Goal: Information Seeking & Learning: Learn about a topic

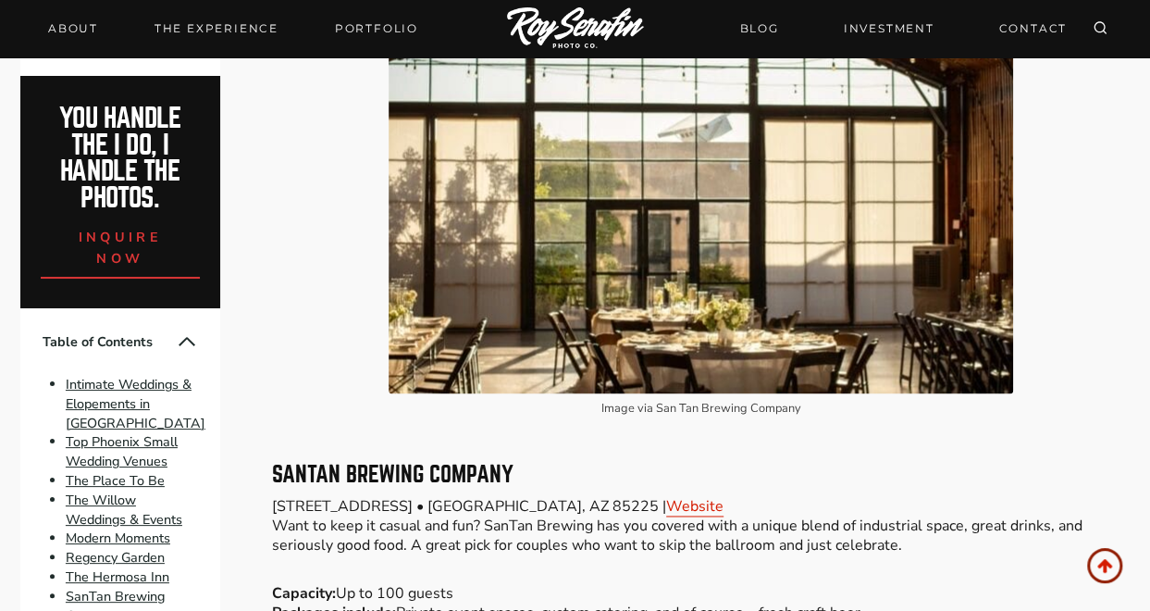
scroll to position [4534, 0]
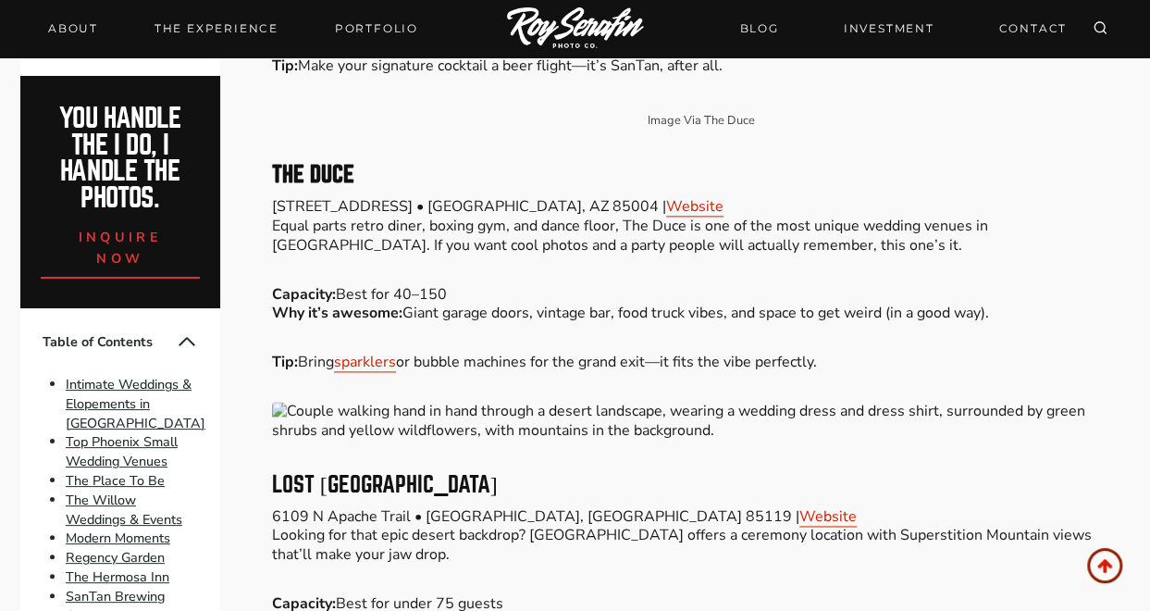
drag, startPoint x: 634, startPoint y: 246, endPoint x: 514, endPoint y: 205, distance: 126.1
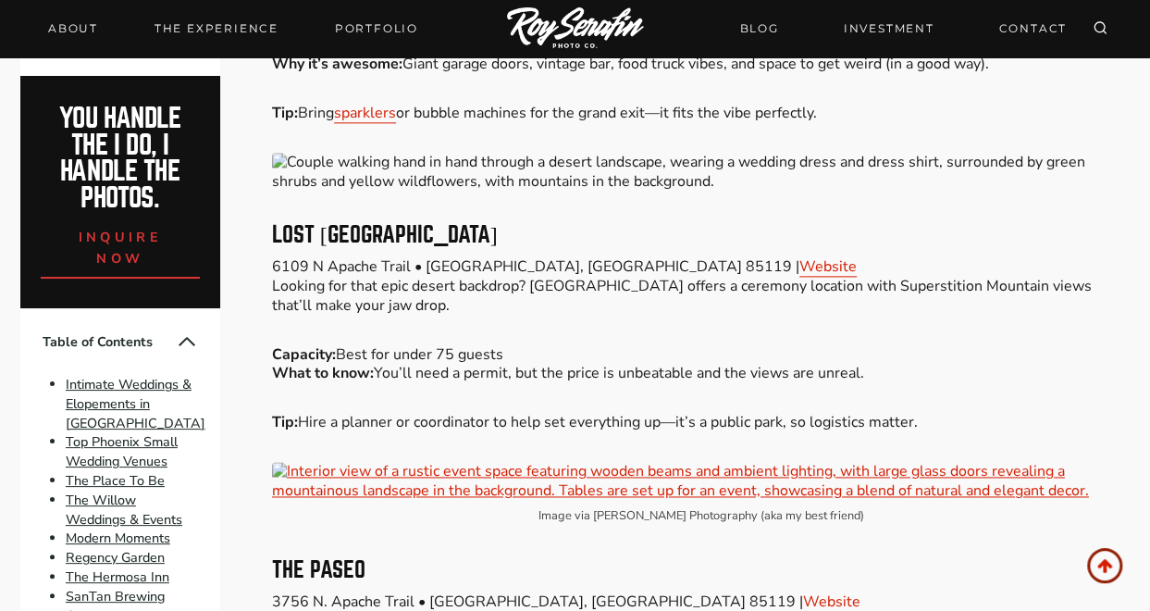
drag, startPoint x: 527, startPoint y: 218, endPoint x: 261, endPoint y: 203, distance: 266.9
click at [261, 203] on div "Please Share: Are you planning a micro wedding or intimate celebration in [GEOG…" at bounding box center [575, 230] width 1150 height 8130
copy h3 "Lost [GEOGRAPHIC_DATA]"
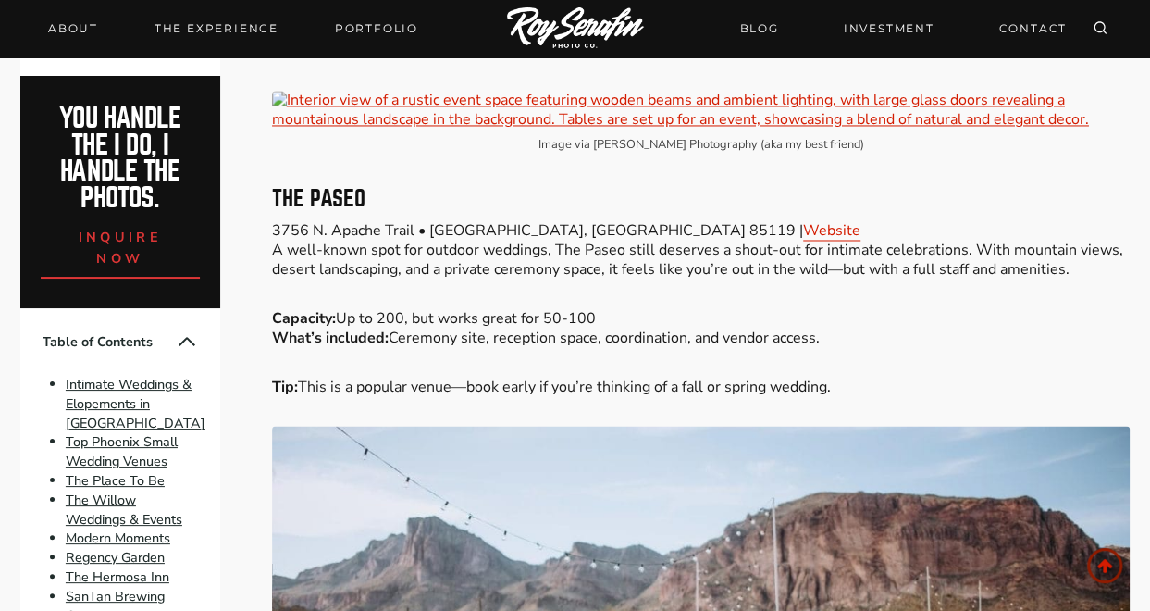
scroll to position [4904, 0]
drag, startPoint x: 361, startPoint y: 180, endPoint x: 270, endPoint y: 177, distance: 90.7
copy h3 "The Paseo"
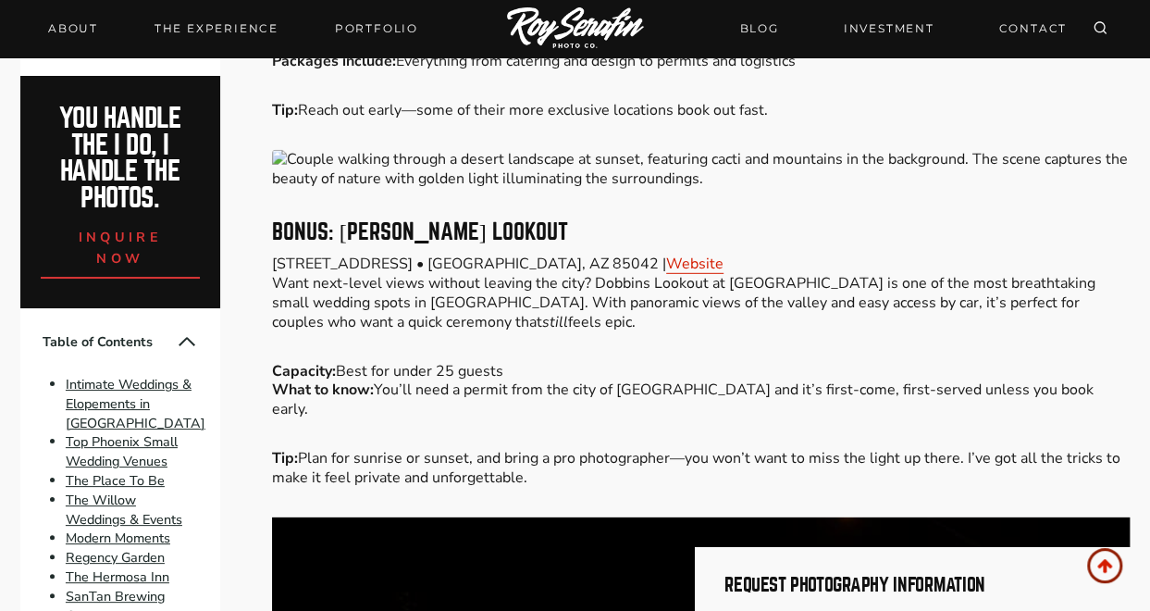
scroll to position [6014, 0]
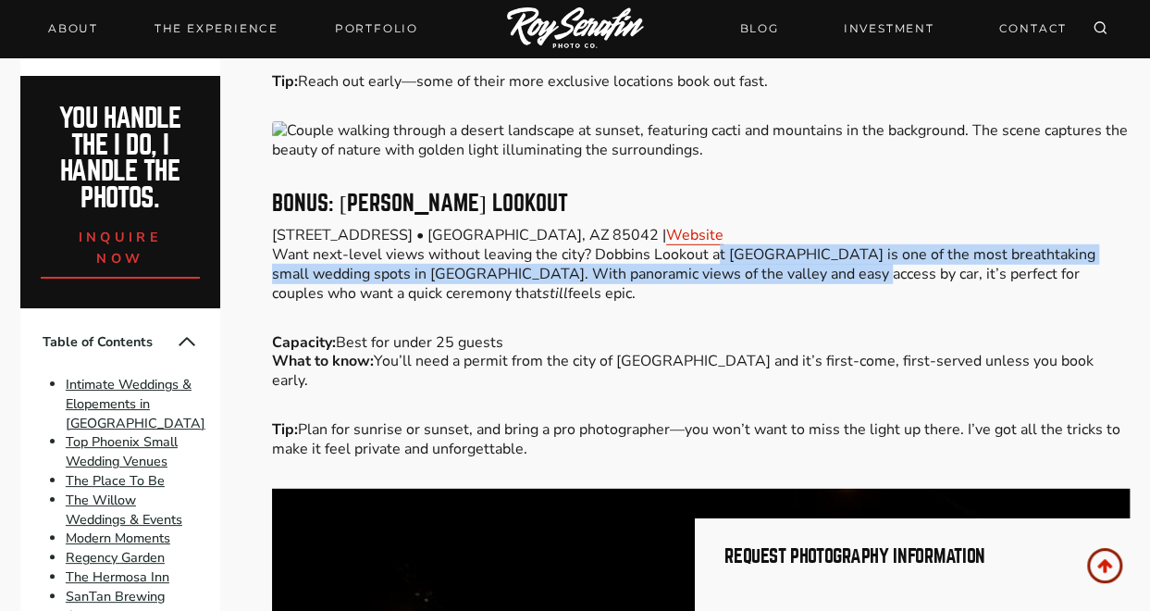
drag, startPoint x: 712, startPoint y: 239, endPoint x: 807, endPoint y: 259, distance: 96.5
click at [807, 259] on p "[STREET_ADDRESS] • [GEOGRAPHIC_DATA], [GEOGRAPHIC_DATA] 85042 | Website Want ne…" at bounding box center [701, 264] width 859 height 77
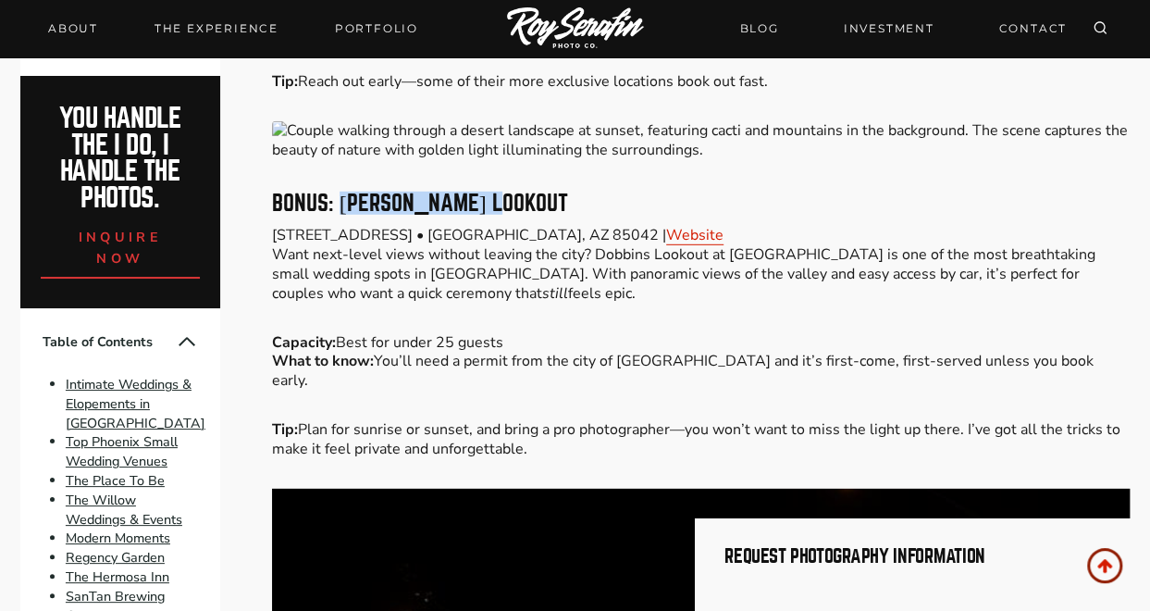
drag, startPoint x: 337, startPoint y: 179, endPoint x: 514, endPoint y: 196, distance: 178.5
click at [514, 196] on h3 "Bonus: [PERSON_NAME] Lookout" at bounding box center [701, 203] width 859 height 22
copy h3 "[PERSON_NAME] Lookout"
click at [666, 225] on link "Website" at bounding box center [694, 235] width 57 height 20
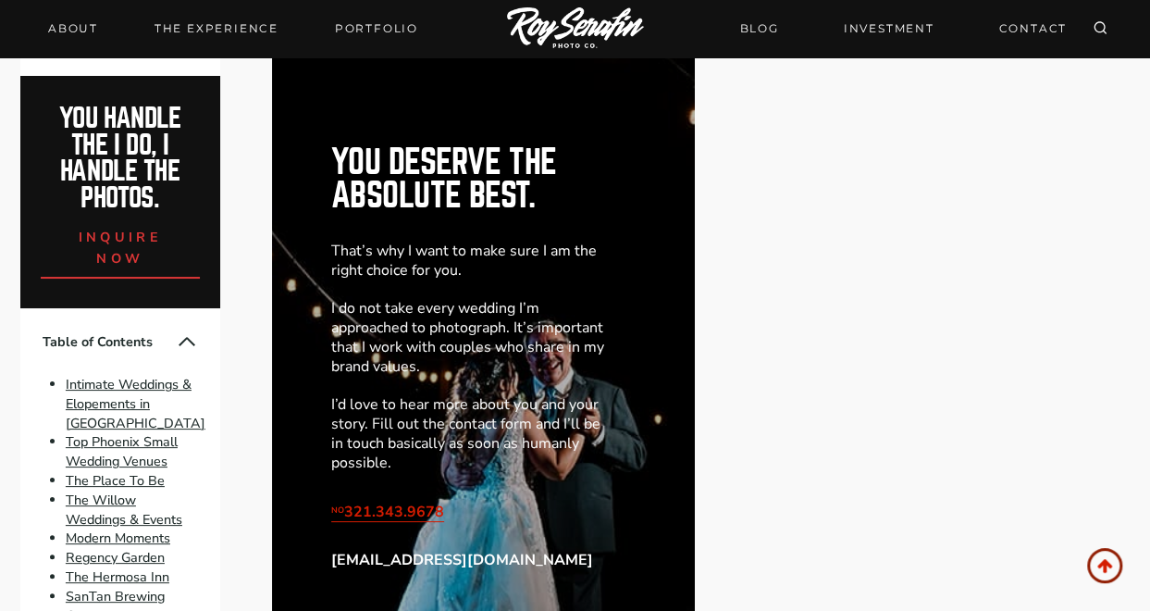
scroll to position [7032, 0]
